Goal: Information Seeking & Learning: Learn about a topic

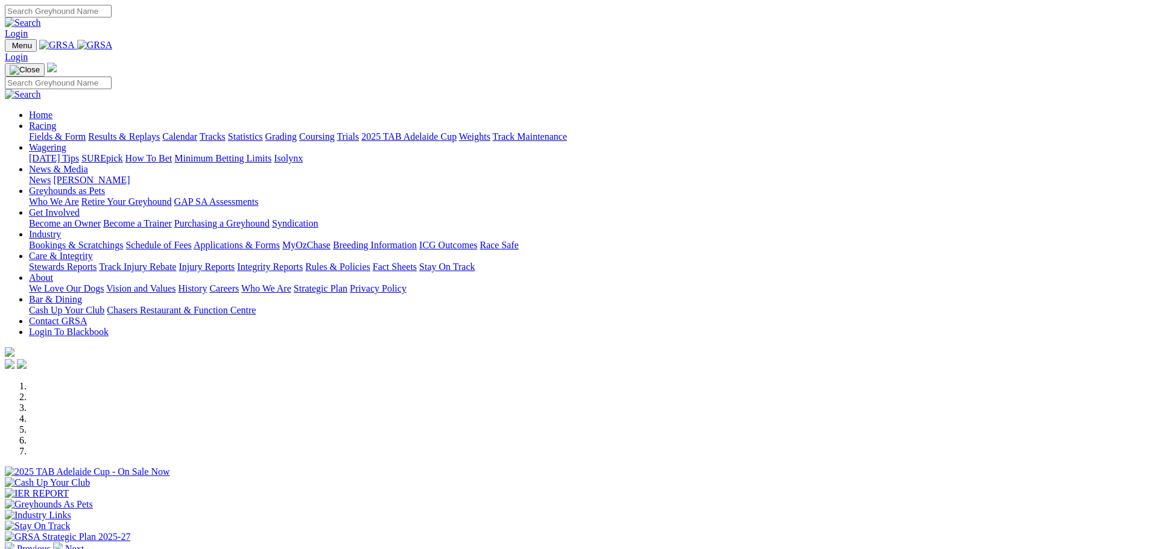
click at [123, 240] on link "Bookings & Scratchings" at bounding box center [76, 245] width 94 height 10
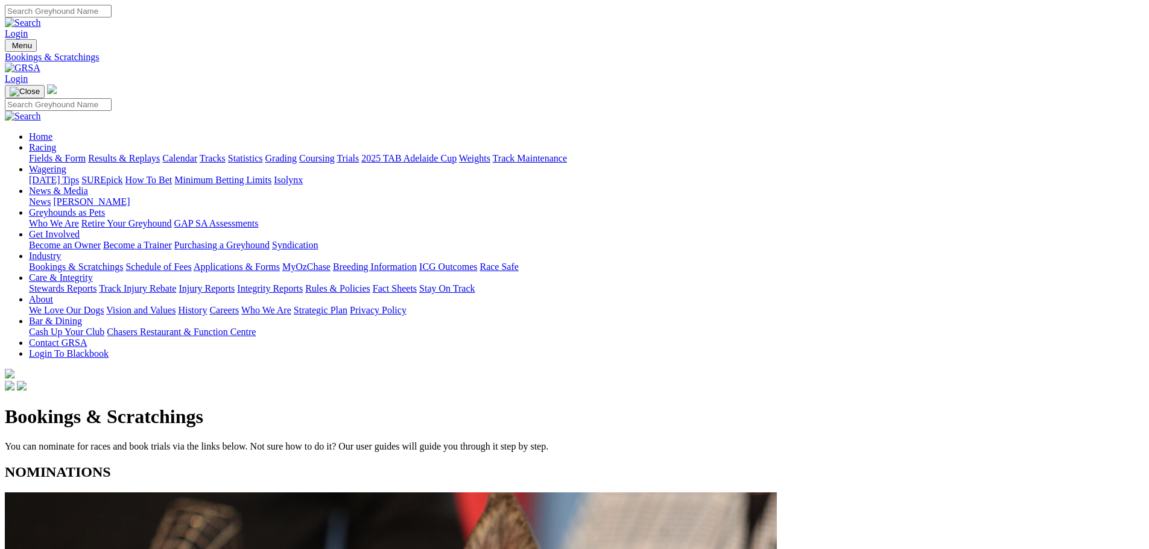
click at [197, 153] on link "Calendar" at bounding box center [179, 158] width 35 height 10
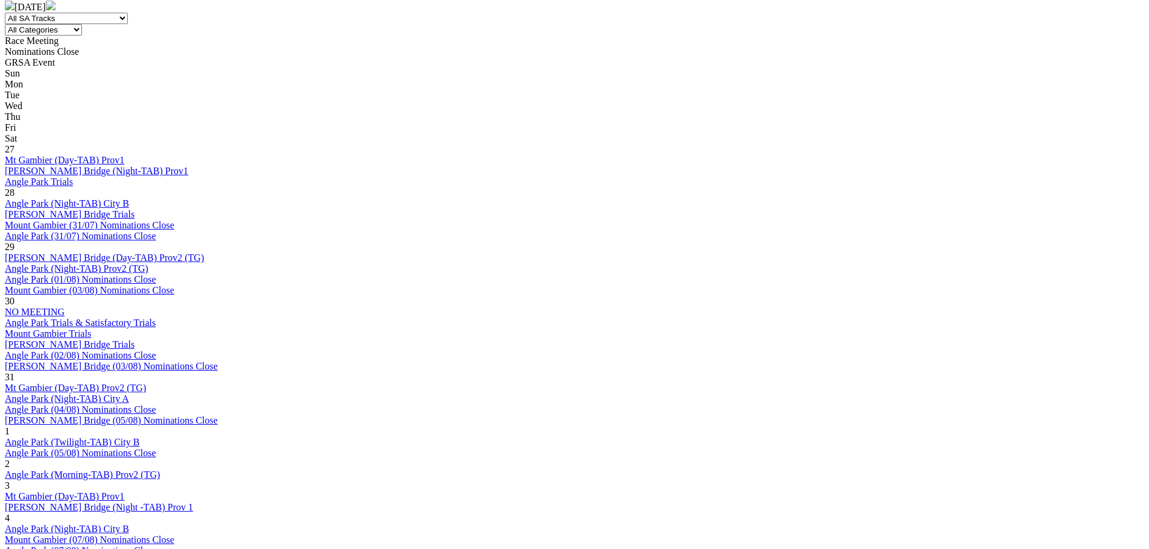
scroll to position [543, 0]
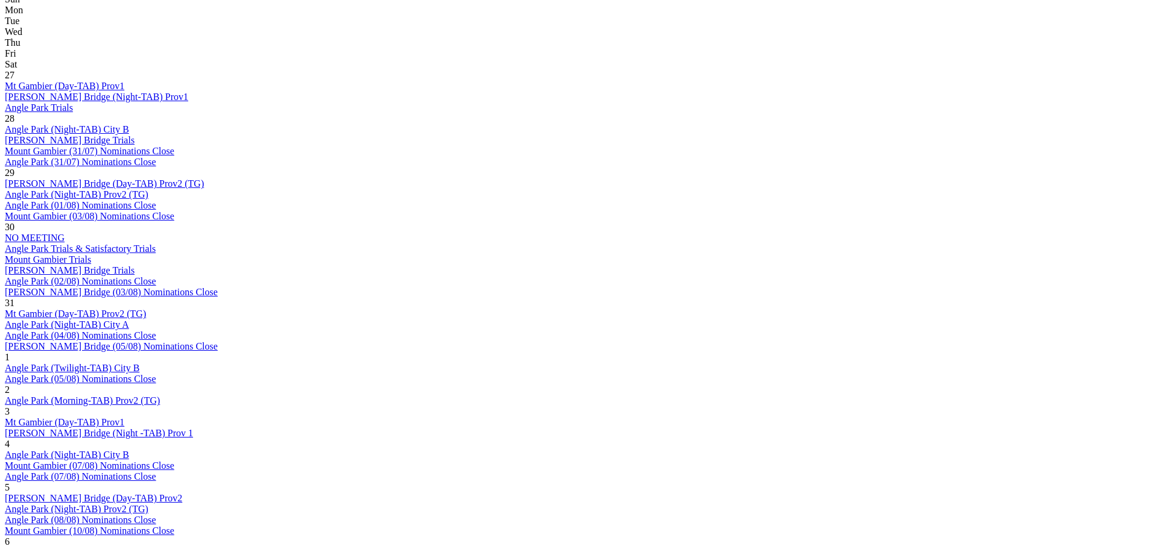
scroll to position [603, 0]
